Goal: Task Accomplishment & Management: Complete application form

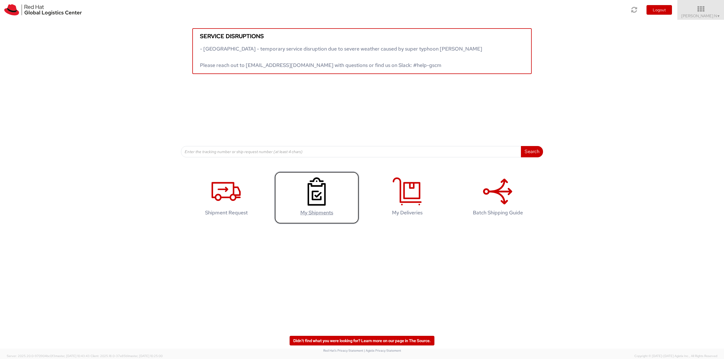
click at [325, 192] on use at bounding box center [317, 192] width 18 height 28
